Goal: Task Accomplishment & Management: Complete application form

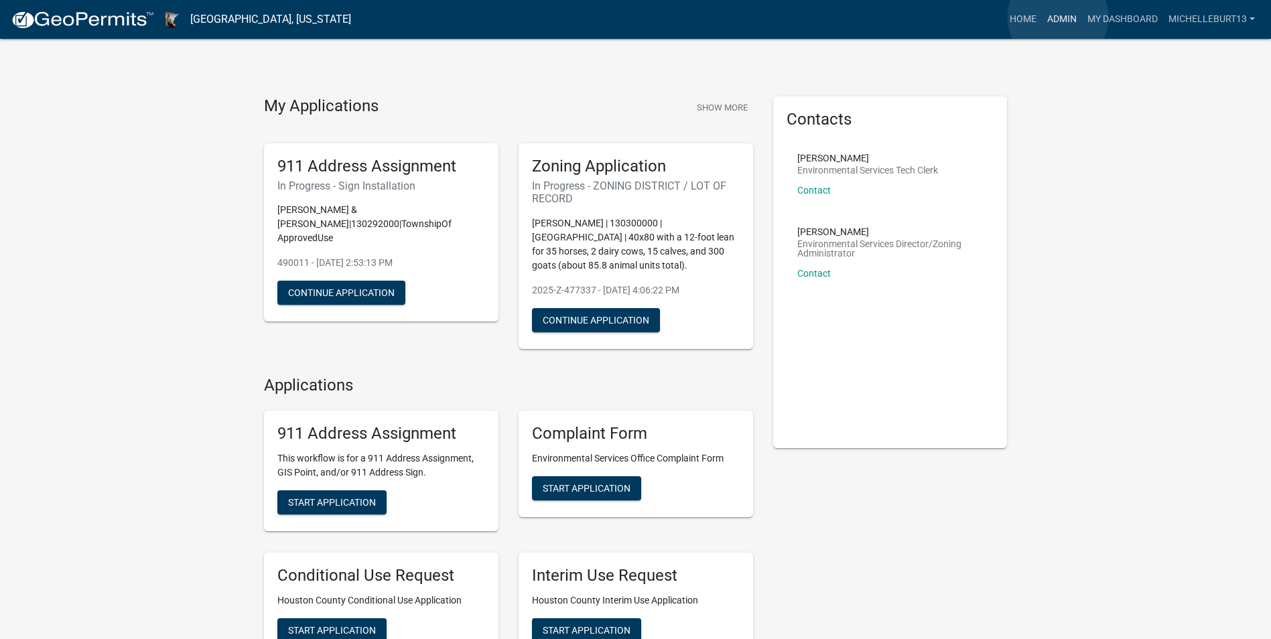
click at [1058, 17] on link "Admin" at bounding box center [1062, 19] width 40 height 25
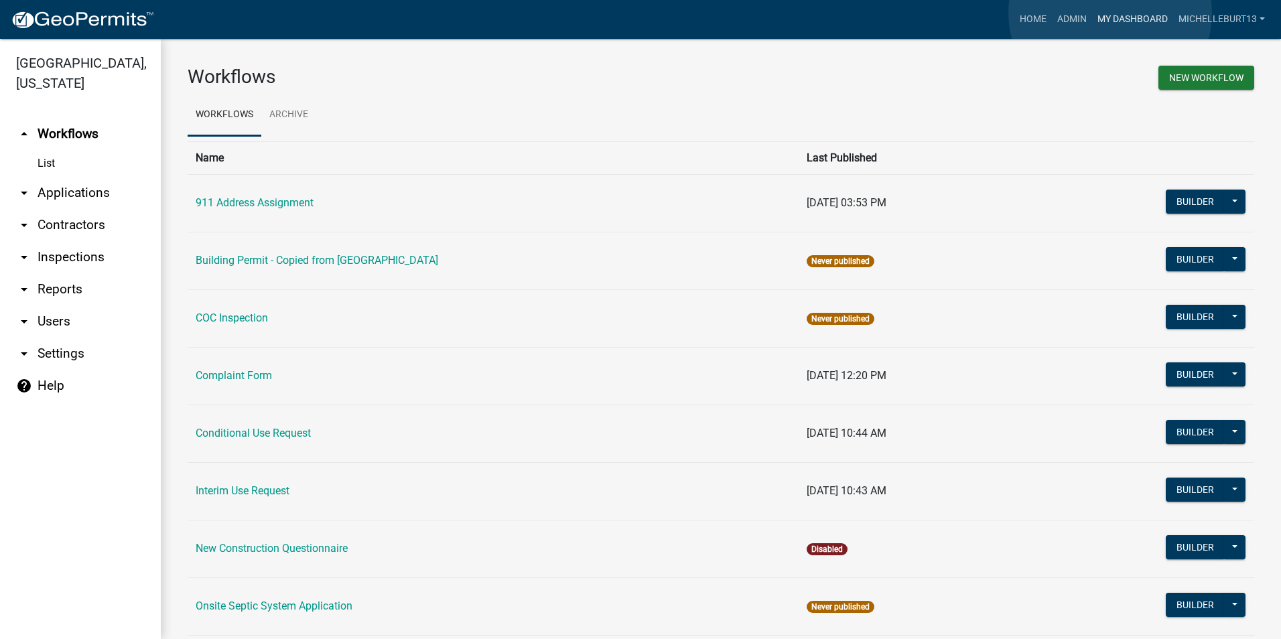
click at [1110, 13] on link "My Dashboard" at bounding box center [1132, 19] width 81 height 25
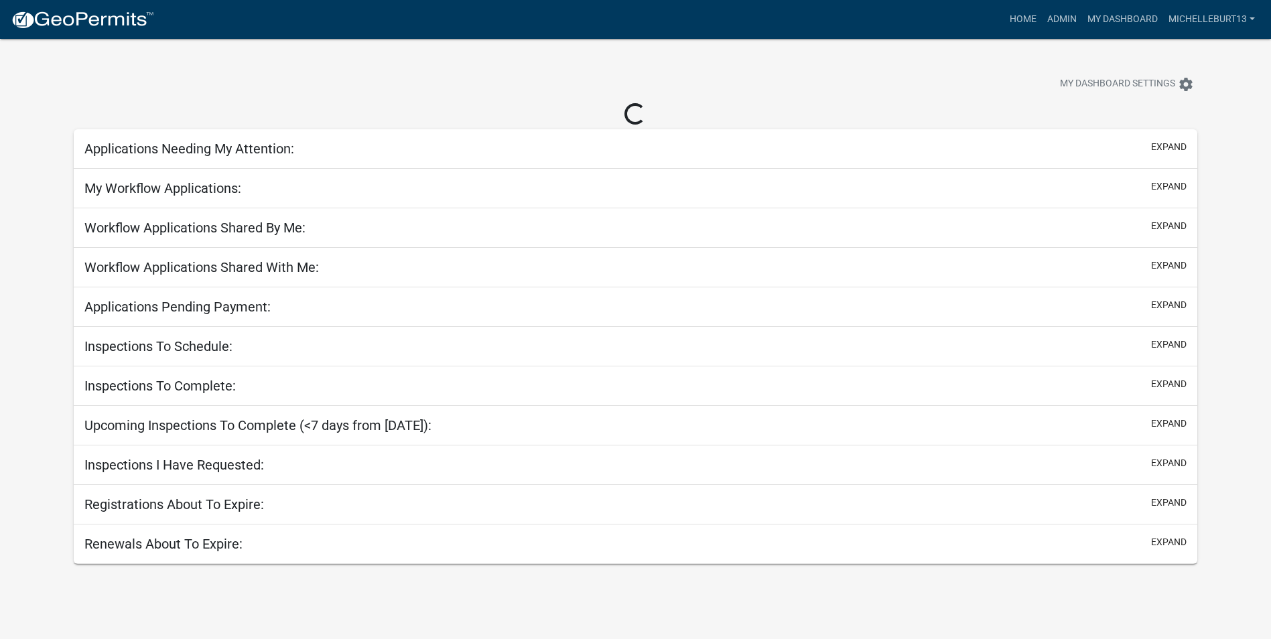
select select "3: 100"
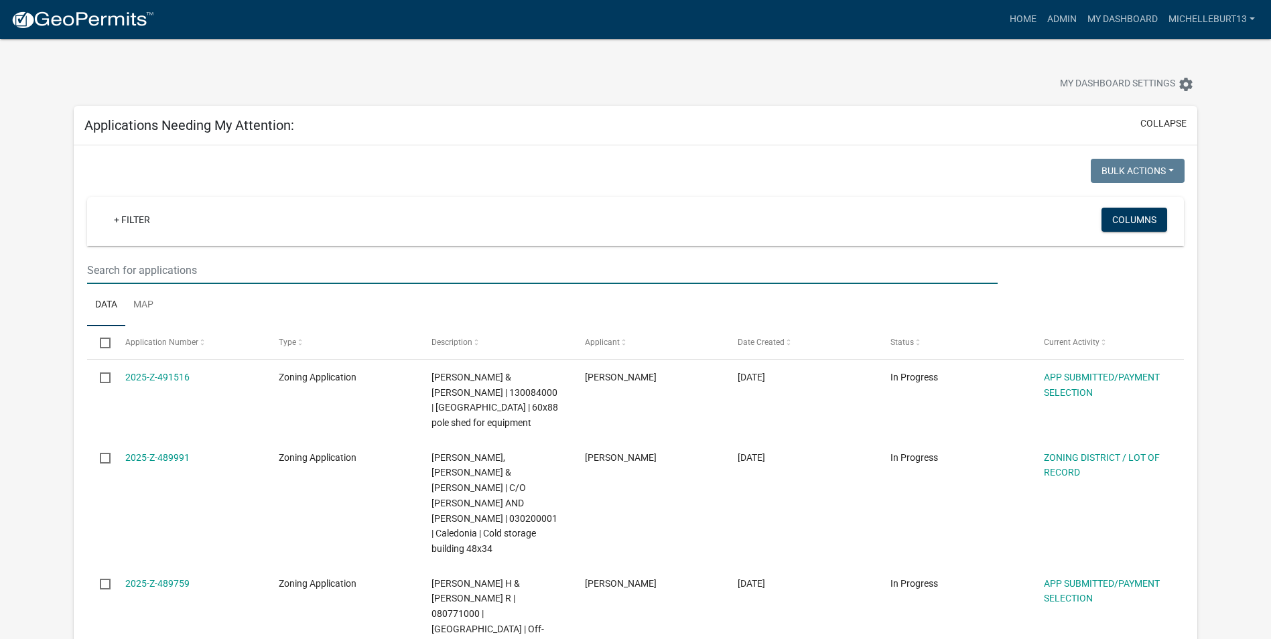
click at [168, 274] on input "text" at bounding box center [542, 270] width 910 height 27
type input "[PERSON_NAME]"
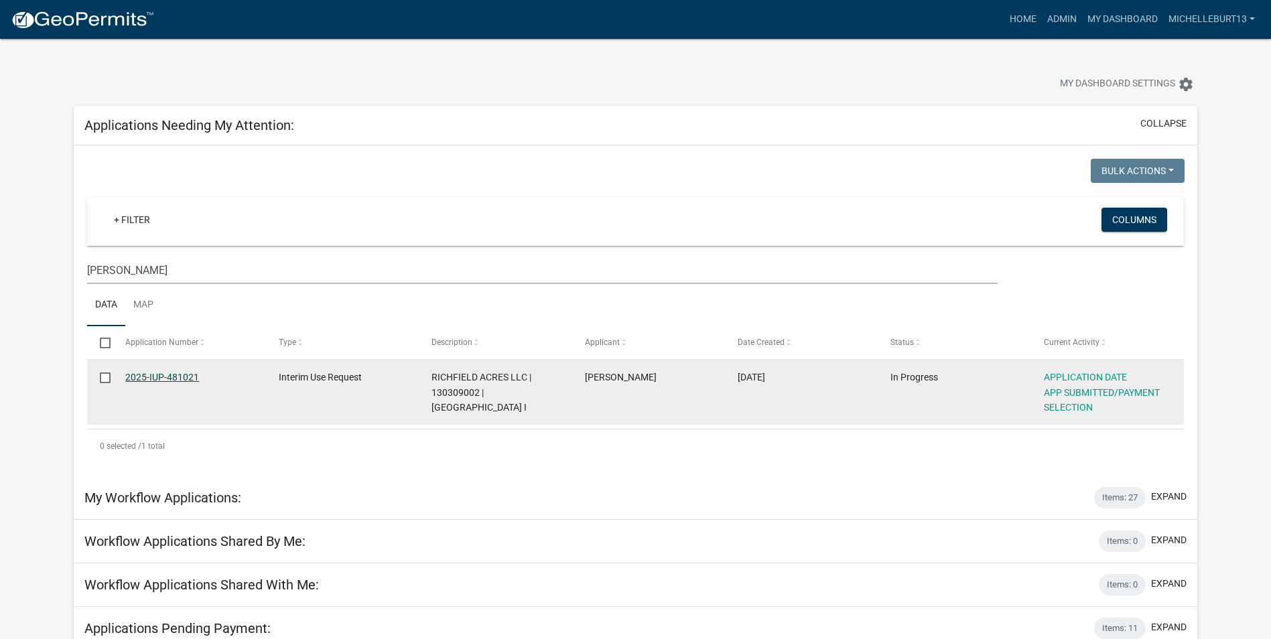
click at [151, 376] on link "2025-IUP-481021" at bounding box center [162, 377] width 74 height 11
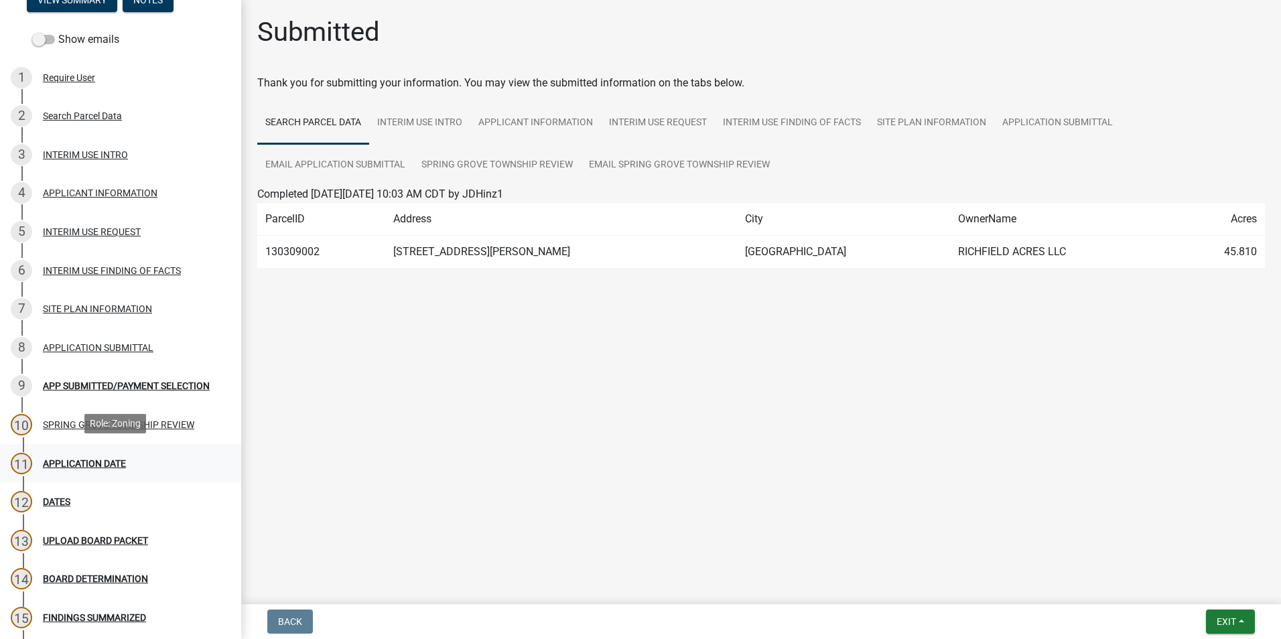
scroll to position [134, 0]
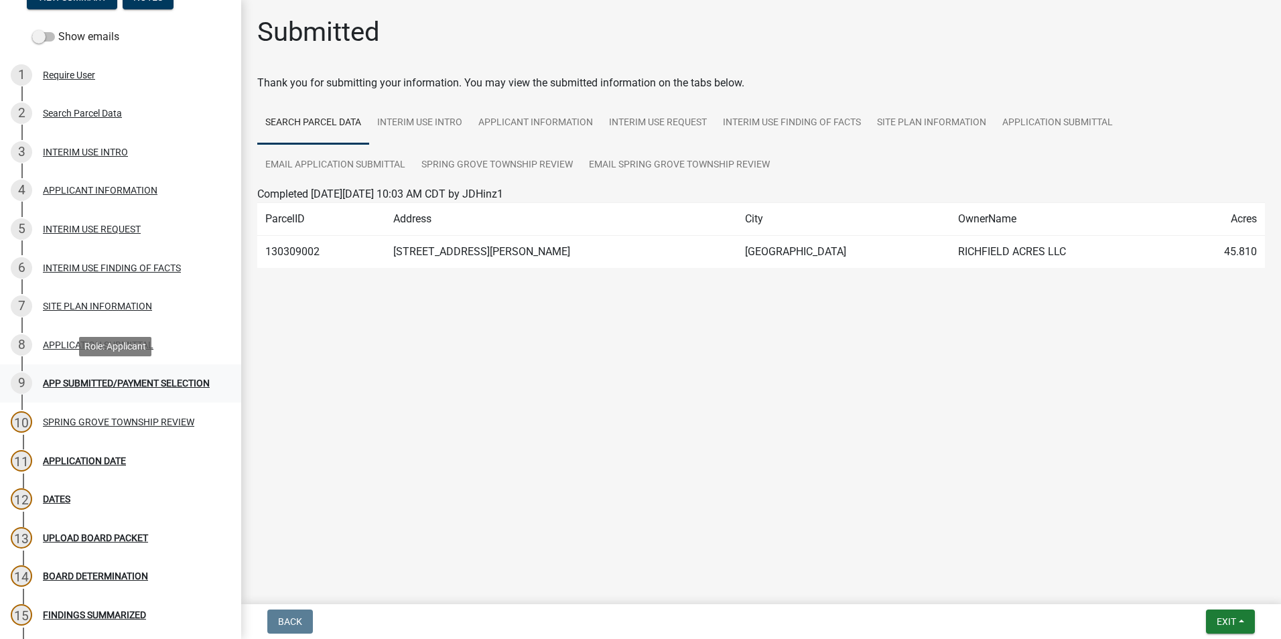
click at [78, 382] on div "APP SUBMITTED/PAYMENT SELECTION" at bounding box center [126, 382] width 167 height 9
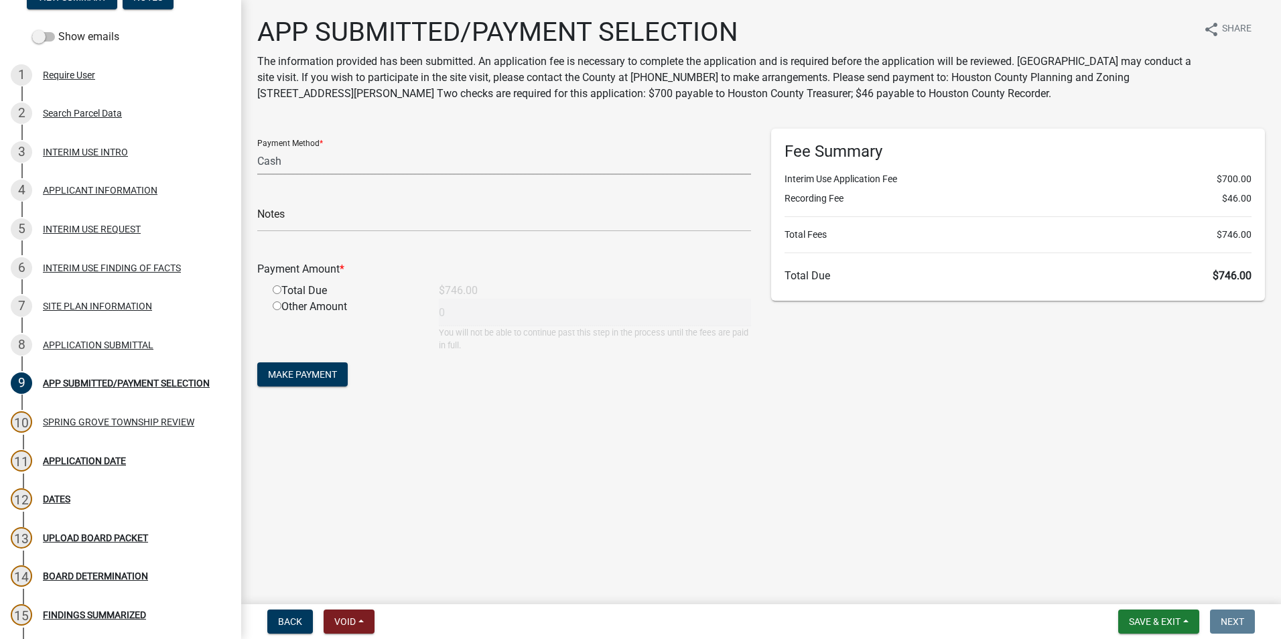
click at [297, 165] on select "Credit Card POS Check Cash" at bounding box center [504, 160] width 494 height 27
select select "1: 0"
click at [257, 147] on select "Credit Card POS Check Cash" at bounding box center [504, 160] width 494 height 27
click at [279, 289] on input "radio" at bounding box center [277, 289] width 9 height 9
radio input "true"
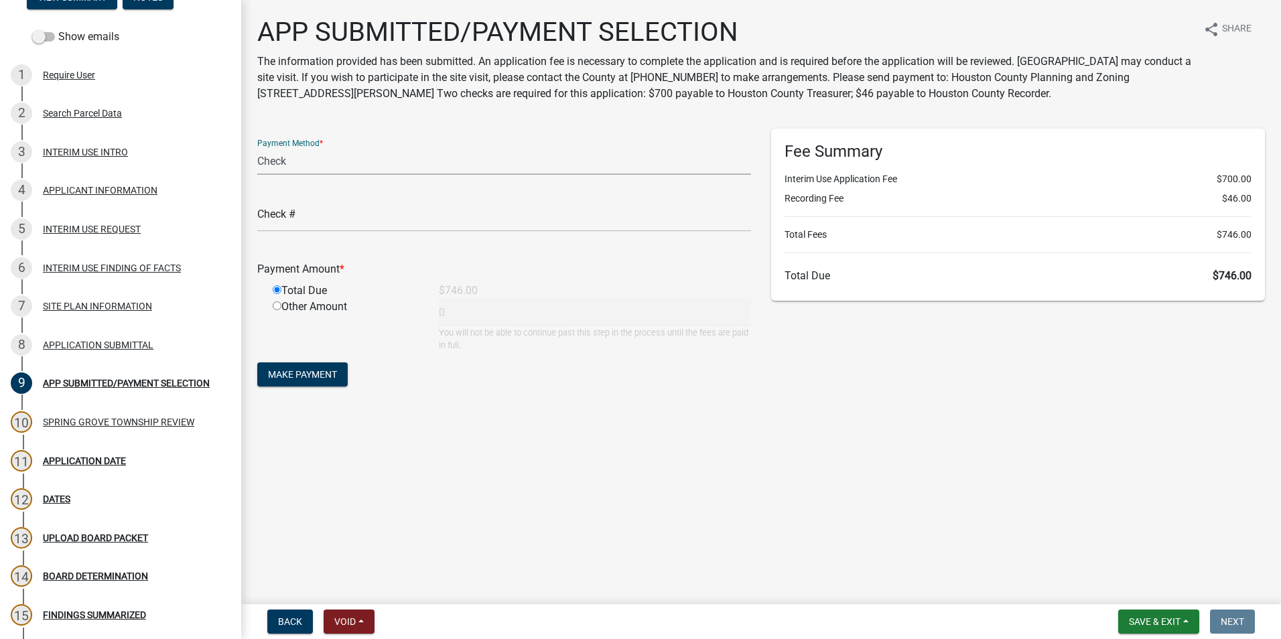
type input "746"
click at [320, 220] on input "text" at bounding box center [504, 217] width 494 height 27
type input "209"
click at [293, 369] on span "Make Payment" at bounding box center [302, 374] width 69 height 11
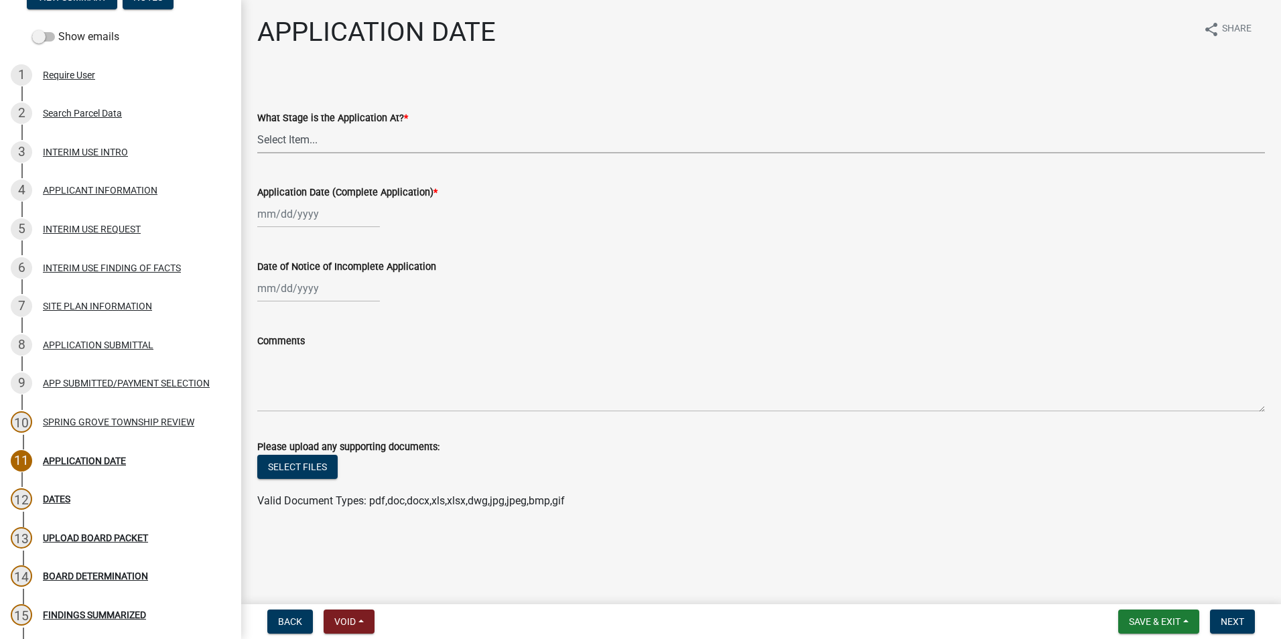
click at [322, 141] on select "Select Item... Application received and under review. Application reviewed and …" at bounding box center [760, 139] width 1007 height 27
click at [257, 126] on select "Select Item... Application received and under review. Application reviewed and …" at bounding box center [760, 139] width 1007 height 27
select select "0a52ac99-fbec-45c0-ab7a-b3e6f546ccfe"
select select "10"
select select "2025"
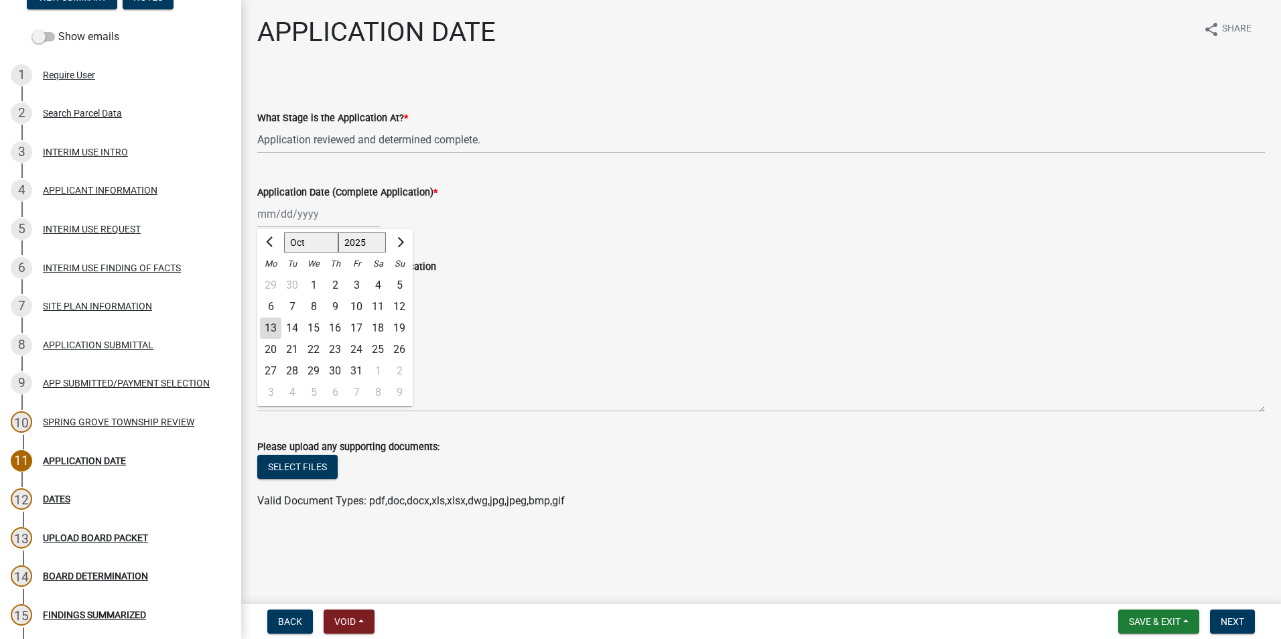
click at [296, 214] on div "[PERSON_NAME] Feb Mar Apr [PERSON_NAME][DATE] Oct Nov [DATE] 1526 1527 1528 152…" at bounding box center [318, 213] width 123 height 27
click at [358, 305] on div "10" at bounding box center [356, 306] width 21 height 21
type input "[DATE]"
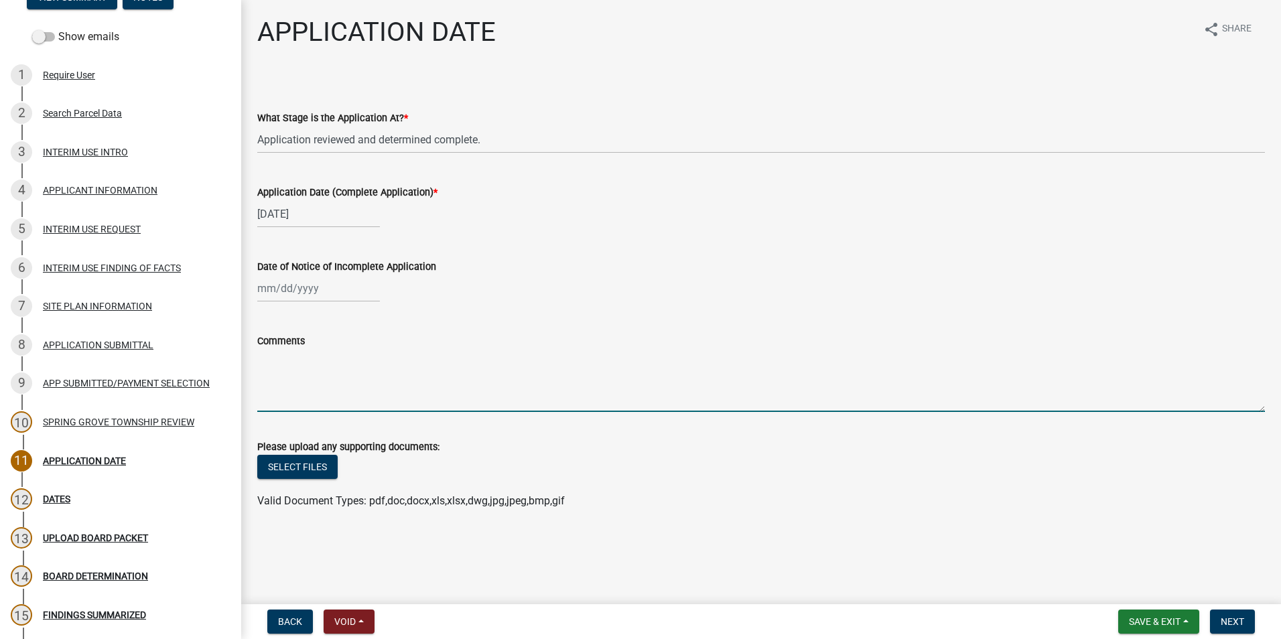
click at [295, 365] on textarea "Comments" at bounding box center [760, 380] width 1007 height 63
click at [395, 356] on textarea "Application was submitted on" at bounding box center [760, 380] width 1007 height 63
type textarea "Application was submitted on [DATE] but payment was not received until [DATE]."
click at [1238, 622] on span "Next" at bounding box center [1231, 621] width 23 height 11
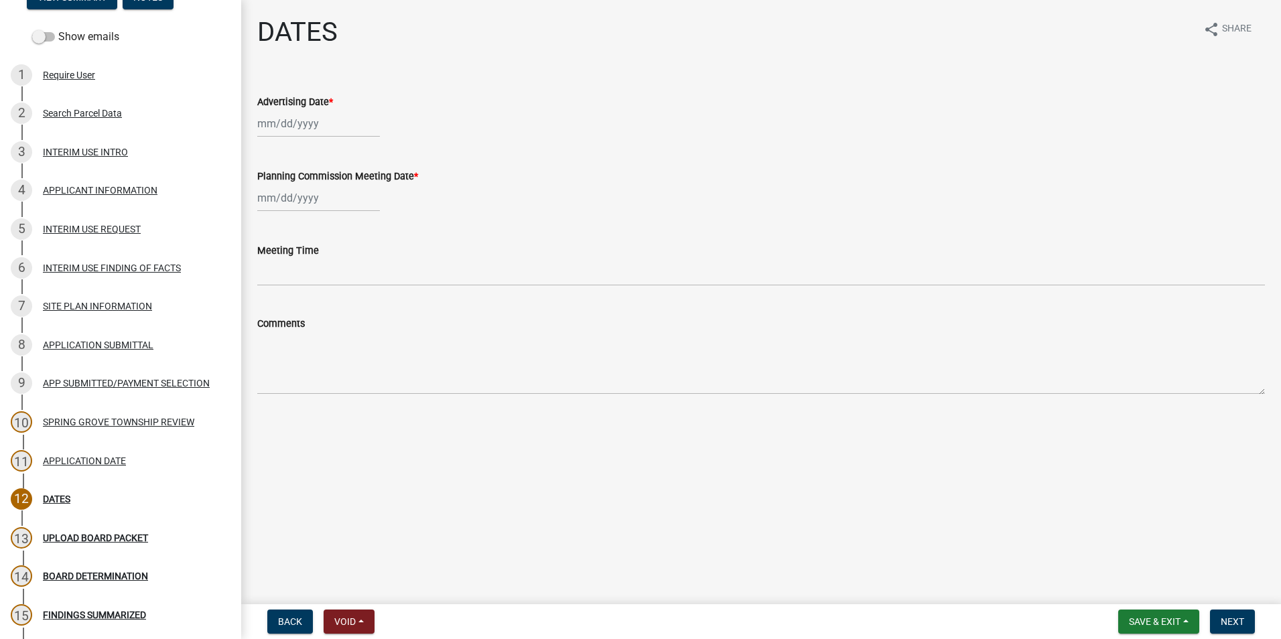
select select "10"
select select "2025"
click at [294, 123] on div "[PERSON_NAME] Feb Mar Apr [PERSON_NAME][DATE] Oct Nov [DATE] 1526 1527 1528 152…" at bounding box center [318, 123] width 123 height 27
click at [315, 214] on div "8" at bounding box center [313, 216] width 21 height 21
type input "[DATE]"
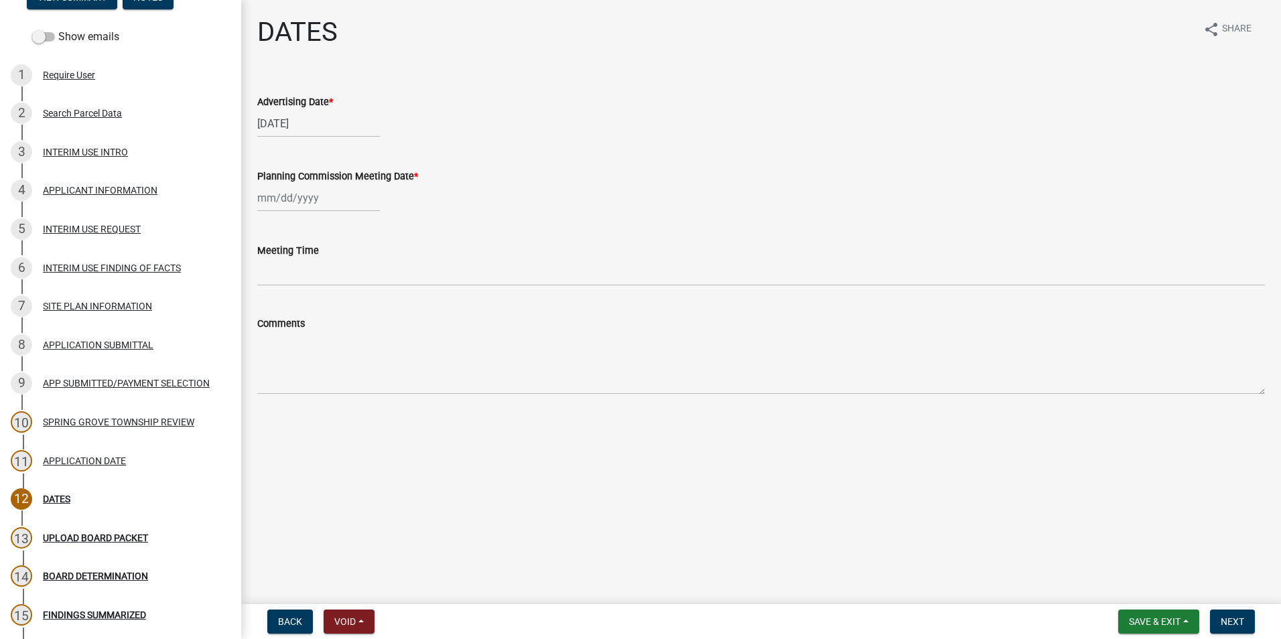
select select "10"
select select "2025"
click at [292, 196] on div "[PERSON_NAME] Feb Mar Apr [PERSON_NAME][DATE] Oct Nov [DATE] 1526 1527 1528 152…" at bounding box center [318, 197] width 123 height 27
click at [334, 332] on div "23" at bounding box center [334, 333] width 21 height 21
type input "[DATE]"
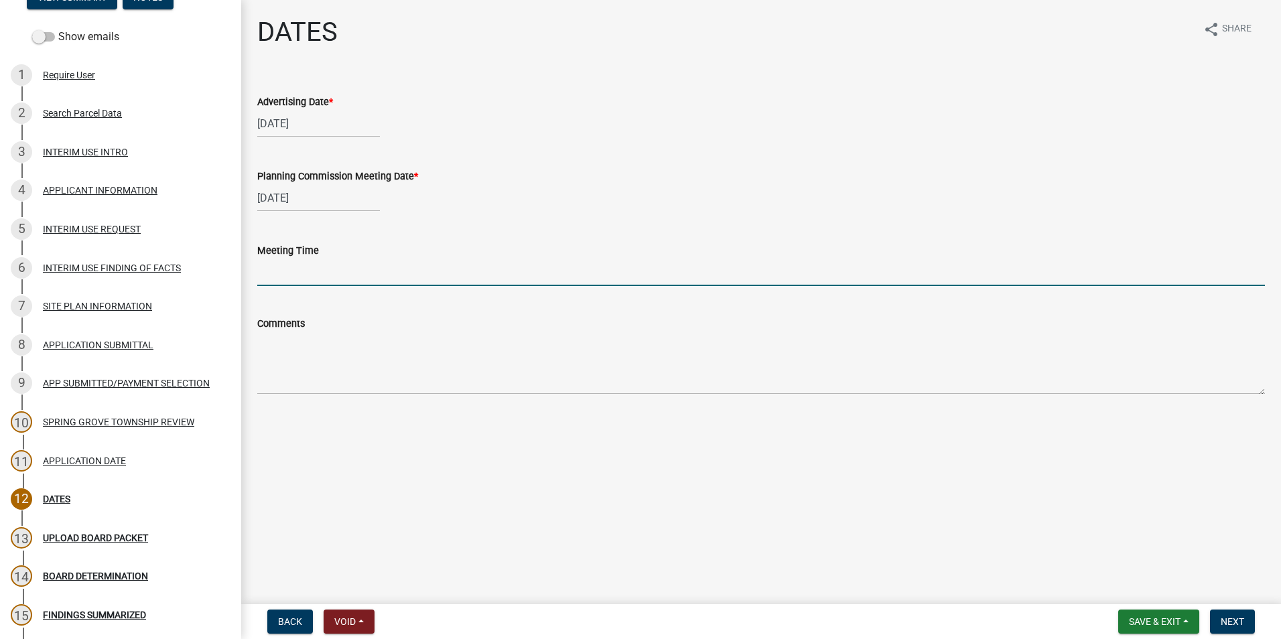
click at [283, 274] on input "Meeting Time" at bounding box center [760, 272] width 1007 height 27
type input "6:50PM"
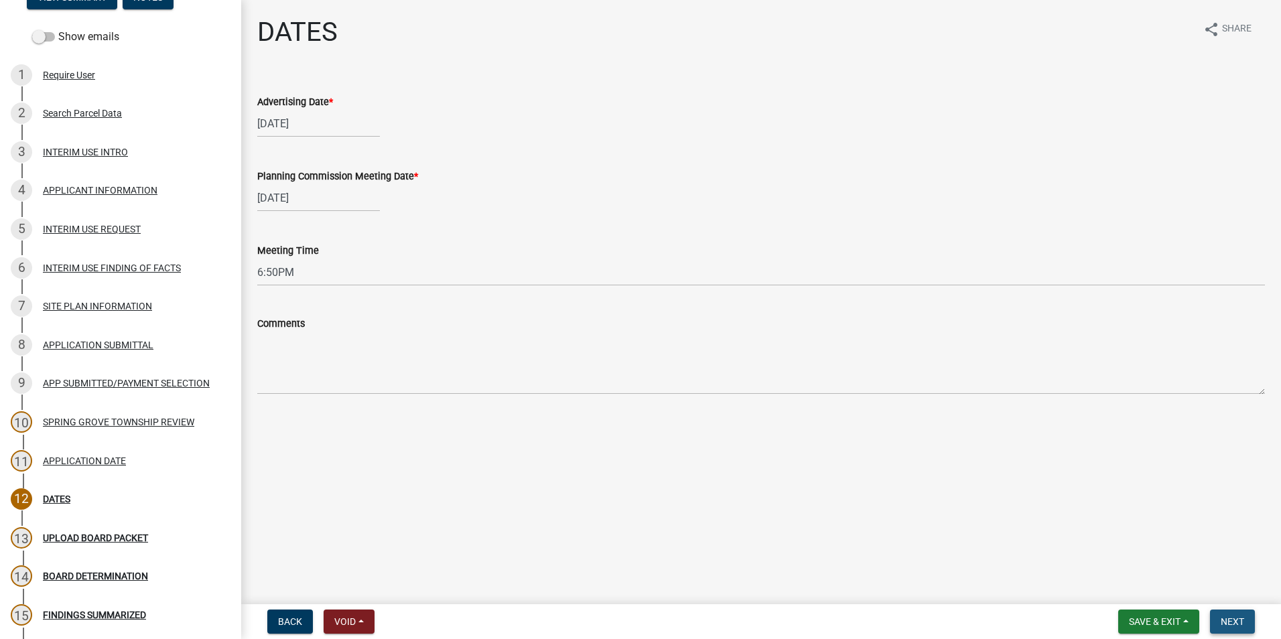
click at [1229, 617] on span "Next" at bounding box center [1231, 621] width 23 height 11
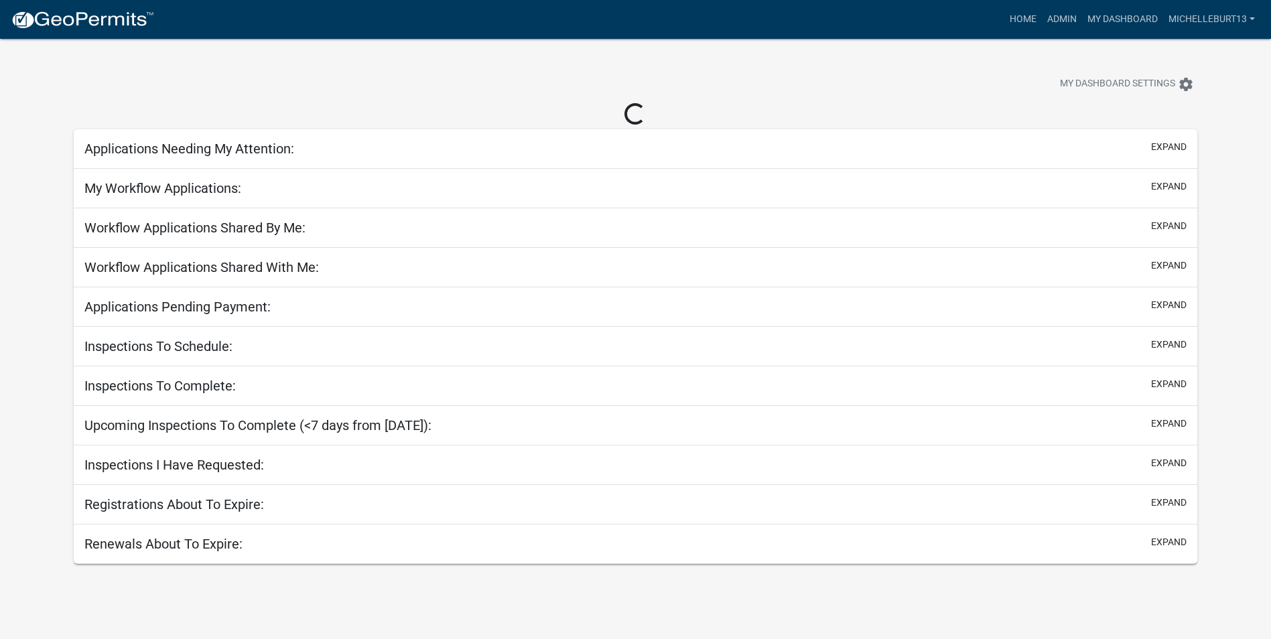
select select "3: 100"
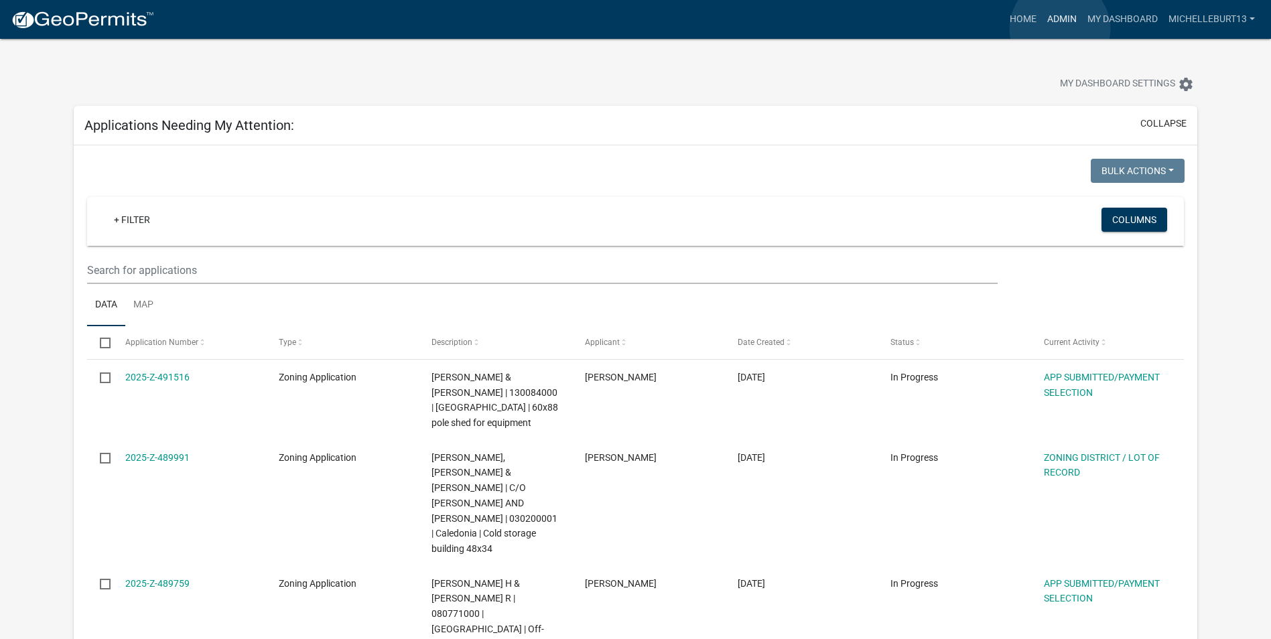
click at [1060, 29] on link "Admin" at bounding box center [1062, 19] width 40 height 25
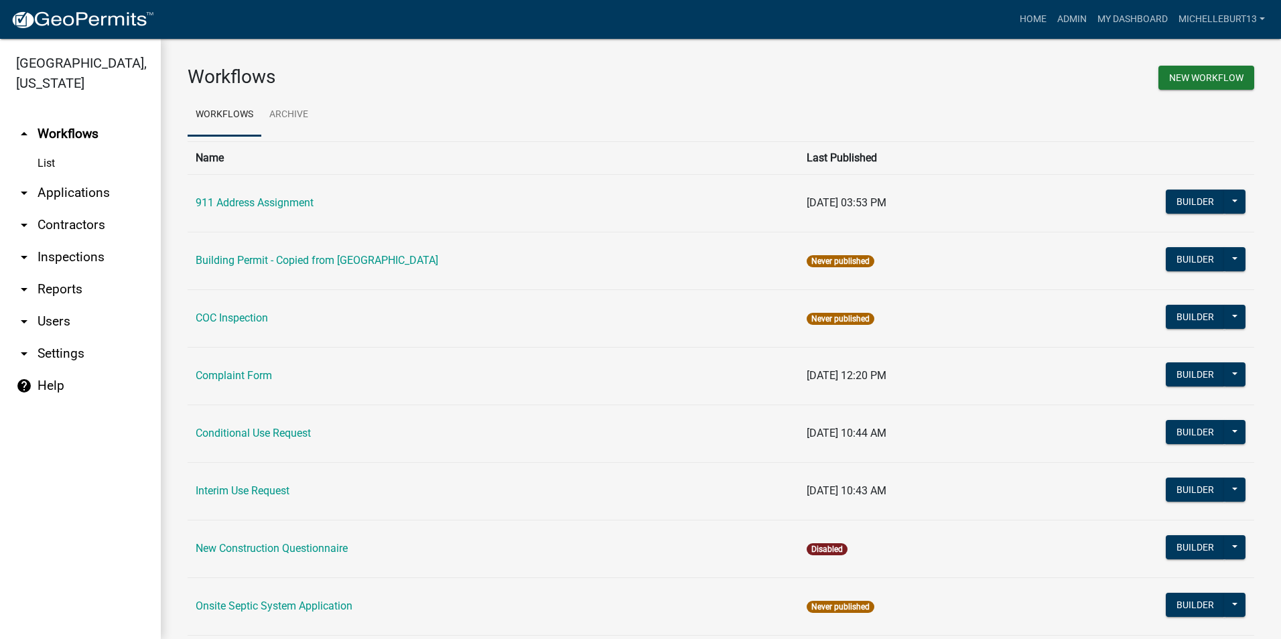
click at [56, 193] on link "arrow_drop_down Applications" at bounding box center [80, 193] width 161 height 32
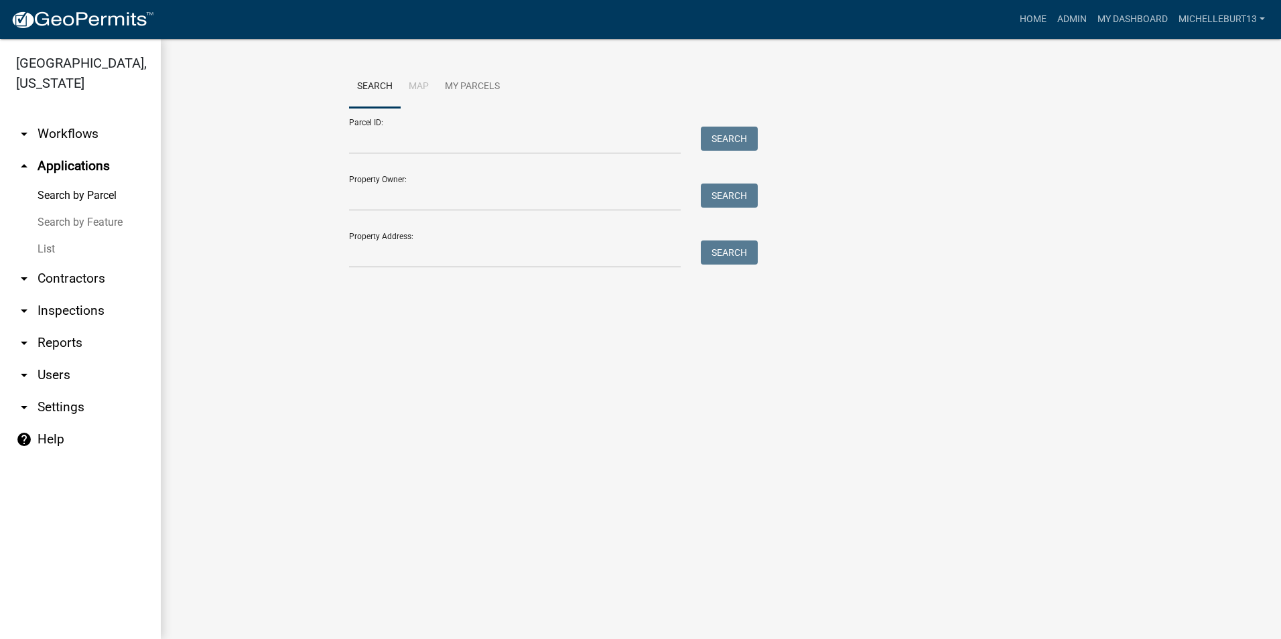
click at [50, 249] on link "List" at bounding box center [80, 249] width 161 height 27
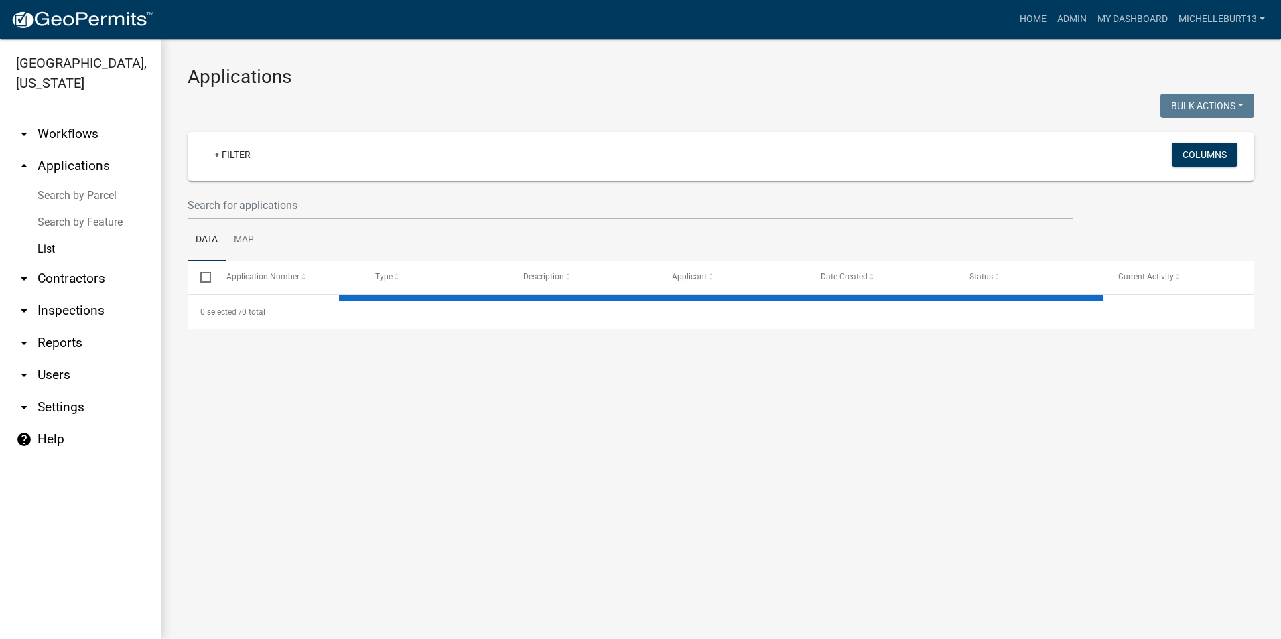
select select "3: 100"
